Goal: Obtain resource: Download file/media

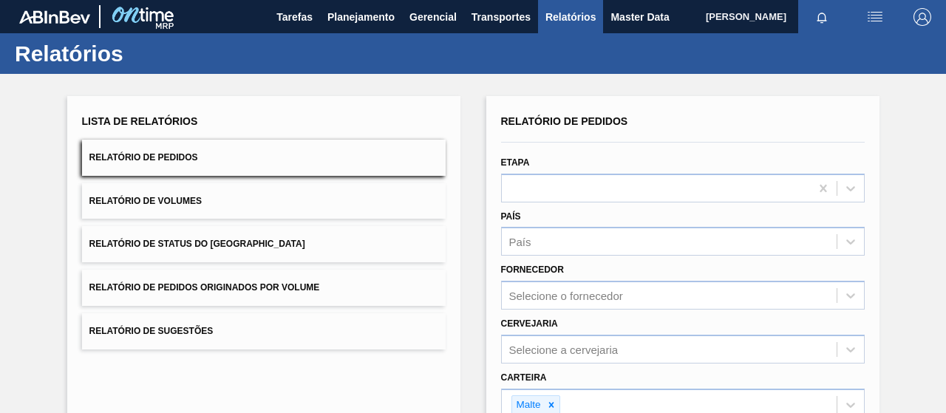
scroll to position [51, 0]
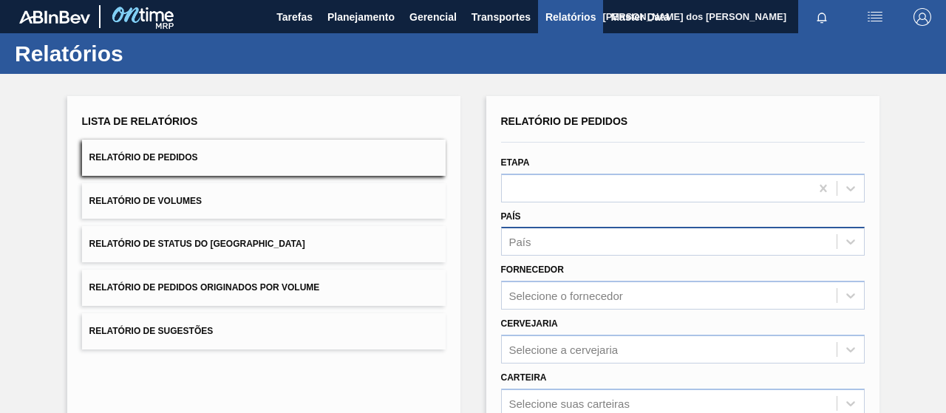
scroll to position [269, 0]
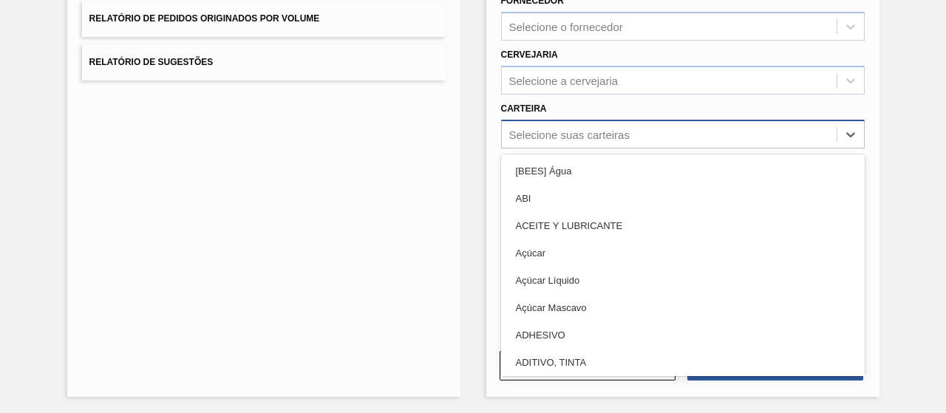
click at [555, 132] on div "Selecione suas carteiras" at bounding box center [569, 134] width 120 height 13
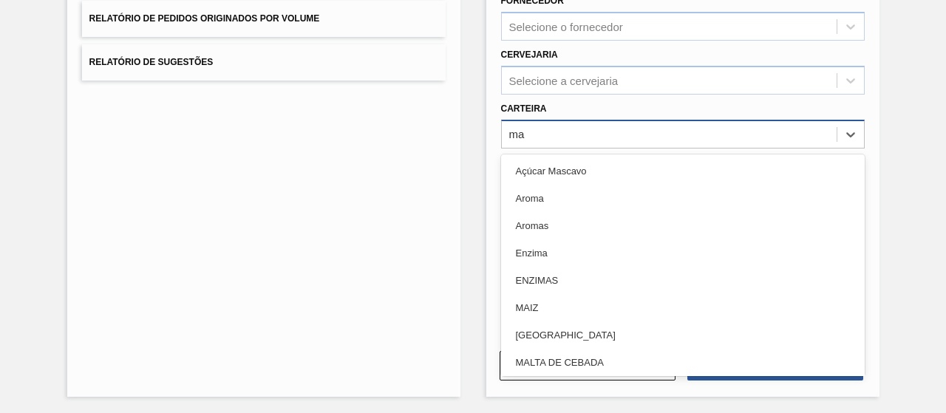
type input "mal"
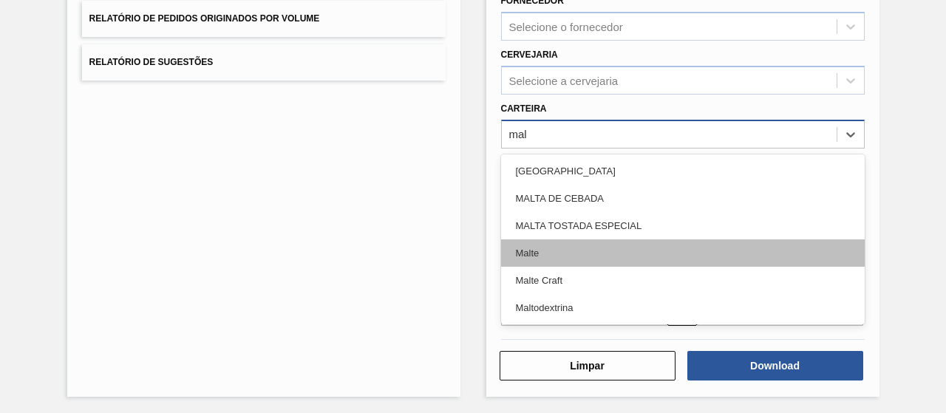
click at [551, 260] on div "Malte" at bounding box center [683, 253] width 364 height 27
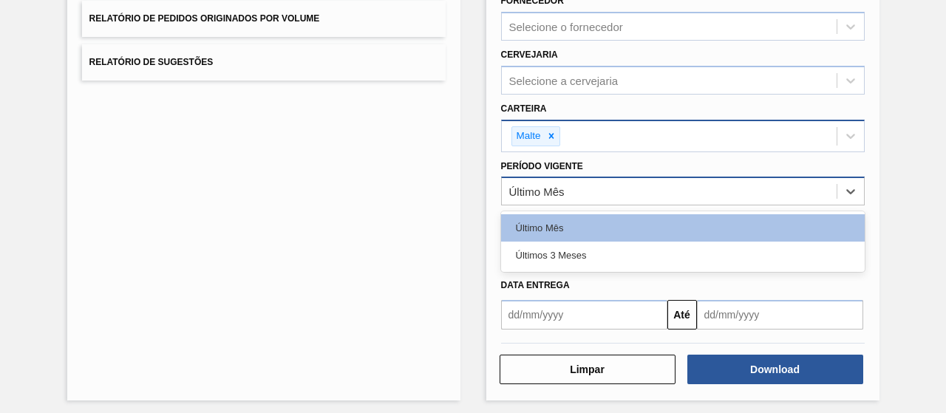
click at [547, 190] on div "Último Mês" at bounding box center [536, 192] width 55 height 13
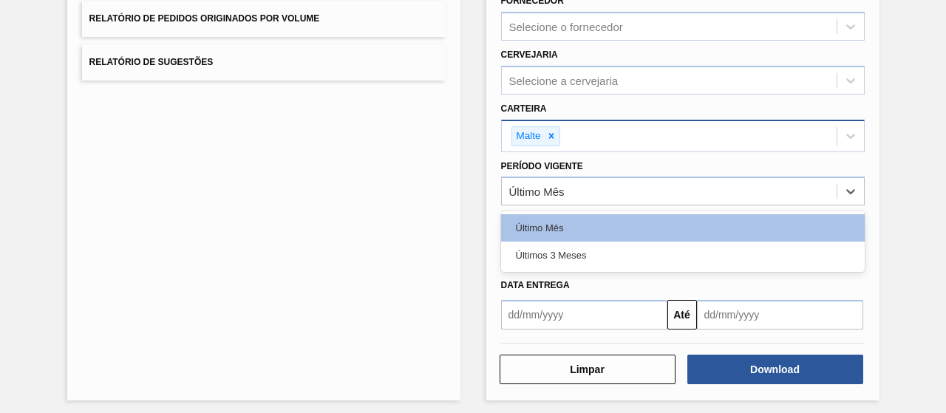
click at [568, 258] on div "Últimos 3 Meses" at bounding box center [683, 255] width 364 height 27
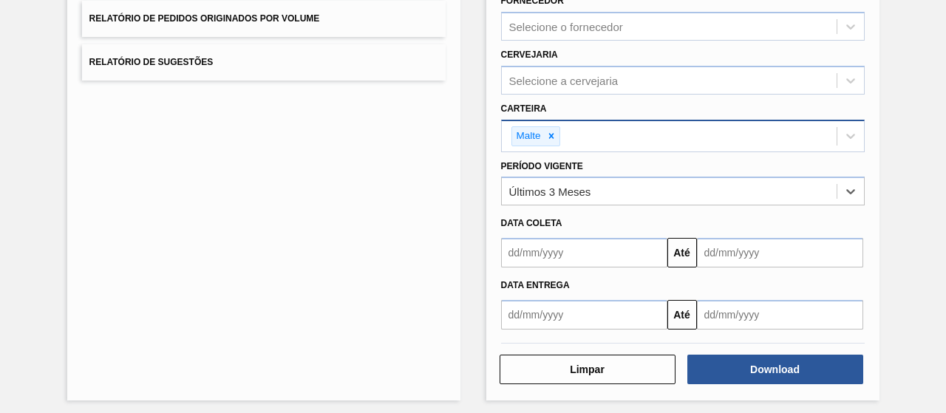
click at [536, 259] on input "text" at bounding box center [584, 253] width 166 height 30
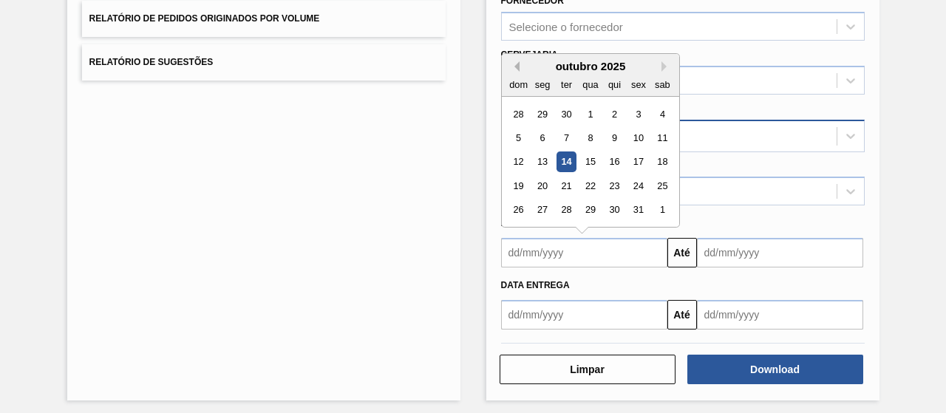
click at [514, 67] on button "Previous Month" at bounding box center [514, 66] width 10 height 10
click at [569, 118] on div "1" at bounding box center [566, 114] width 20 height 20
type input "[DATE]"
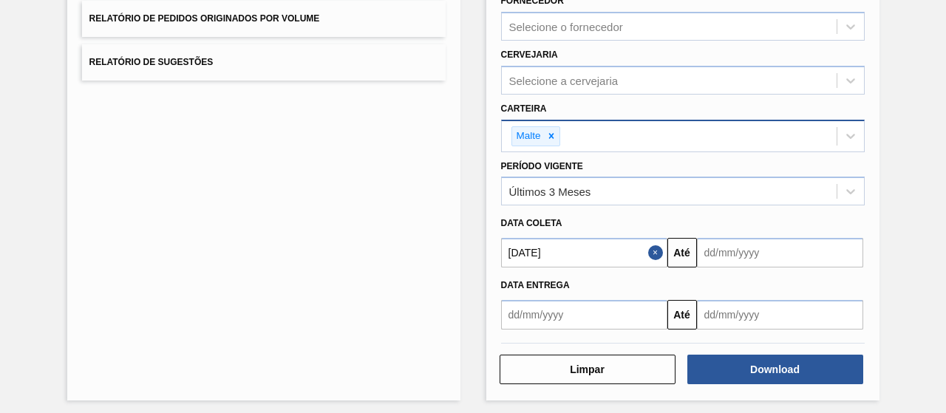
click at [730, 262] on input "text" at bounding box center [780, 253] width 166 height 30
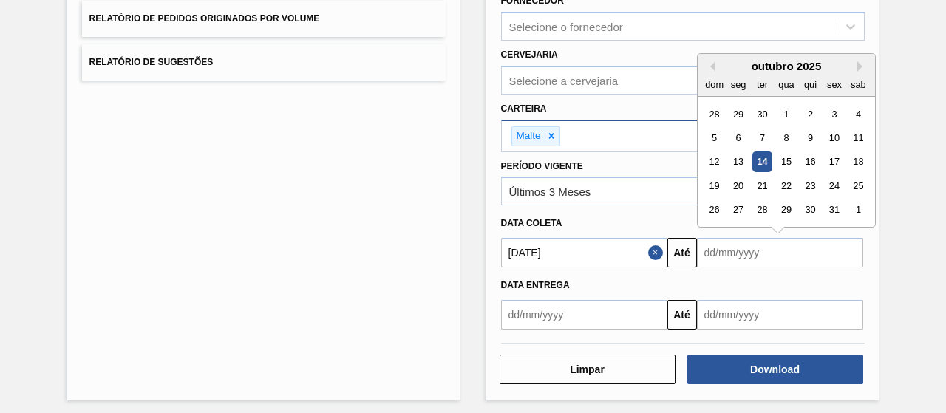
click at [757, 163] on div "14" at bounding box center [762, 162] width 20 height 20
type input "[DATE]"
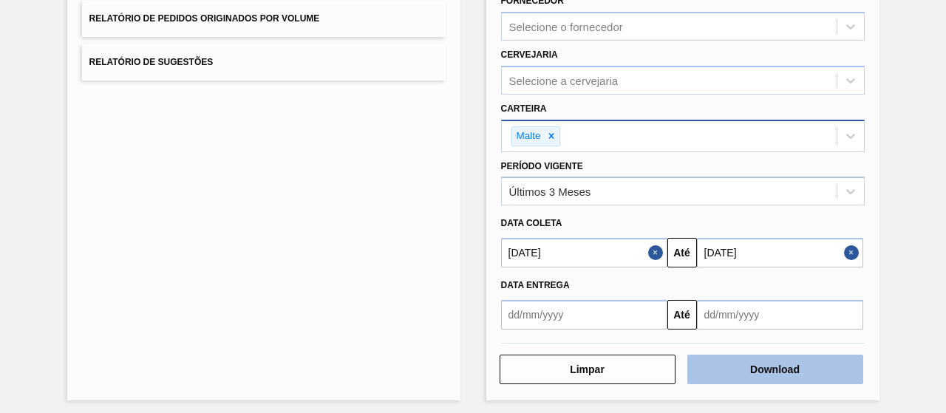
click at [721, 355] on button "Download" at bounding box center [776, 370] width 176 height 30
